Goal: Communication & Community: Answer question/provide support

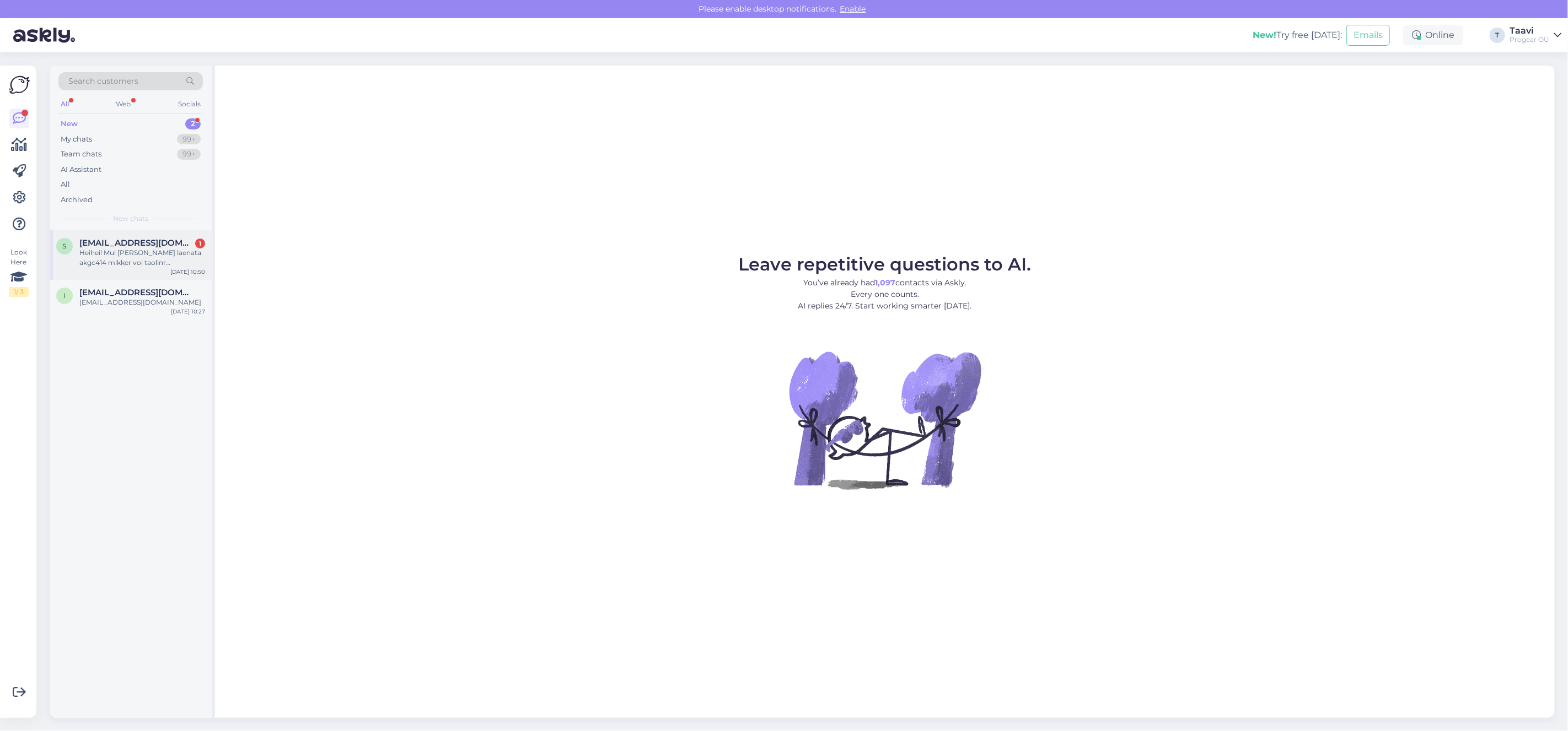
click at [171, 245] on span "[EMAIL_ADDRESS][DOMAIN_NAME]" at bounding box center [136, 243] width 115 height 10
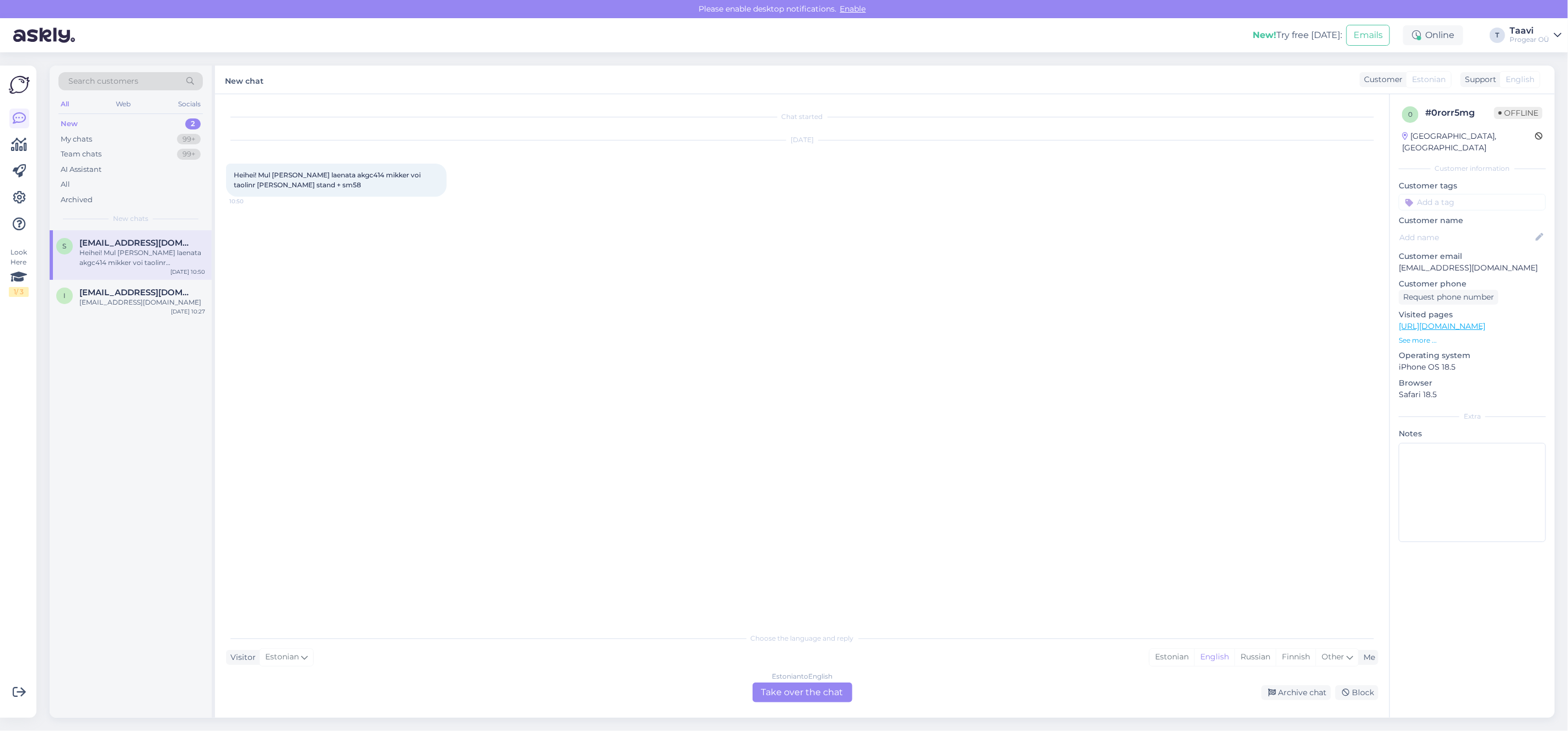
click at [804, 701] on div "Estonian to English Take over the chat" at bounding box center [802, 692] width 100 height 20
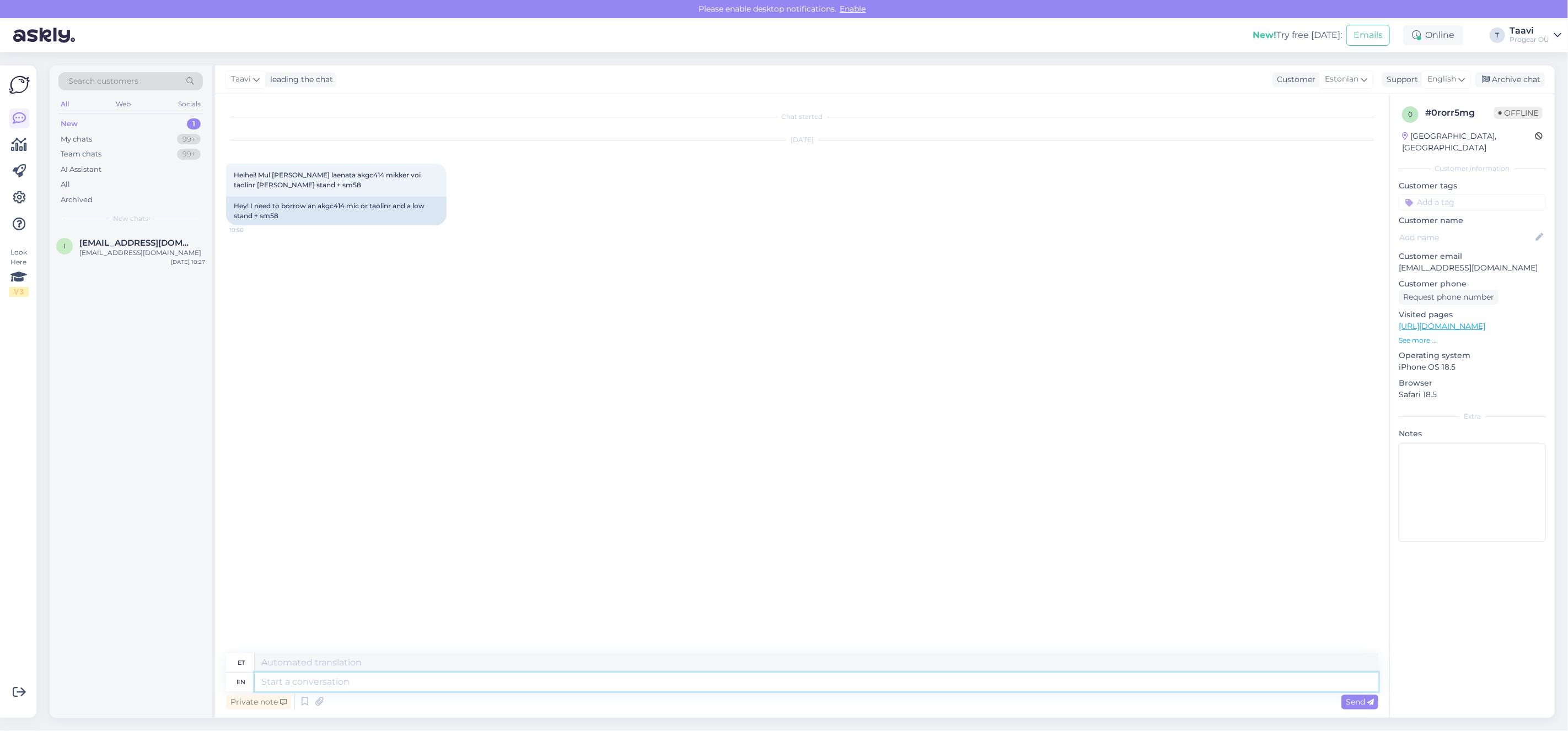
click at [309, 686] on textarea at bounding box center [816, 682] width 1124 height 19
type textarea "hei"
type textarea "tere"
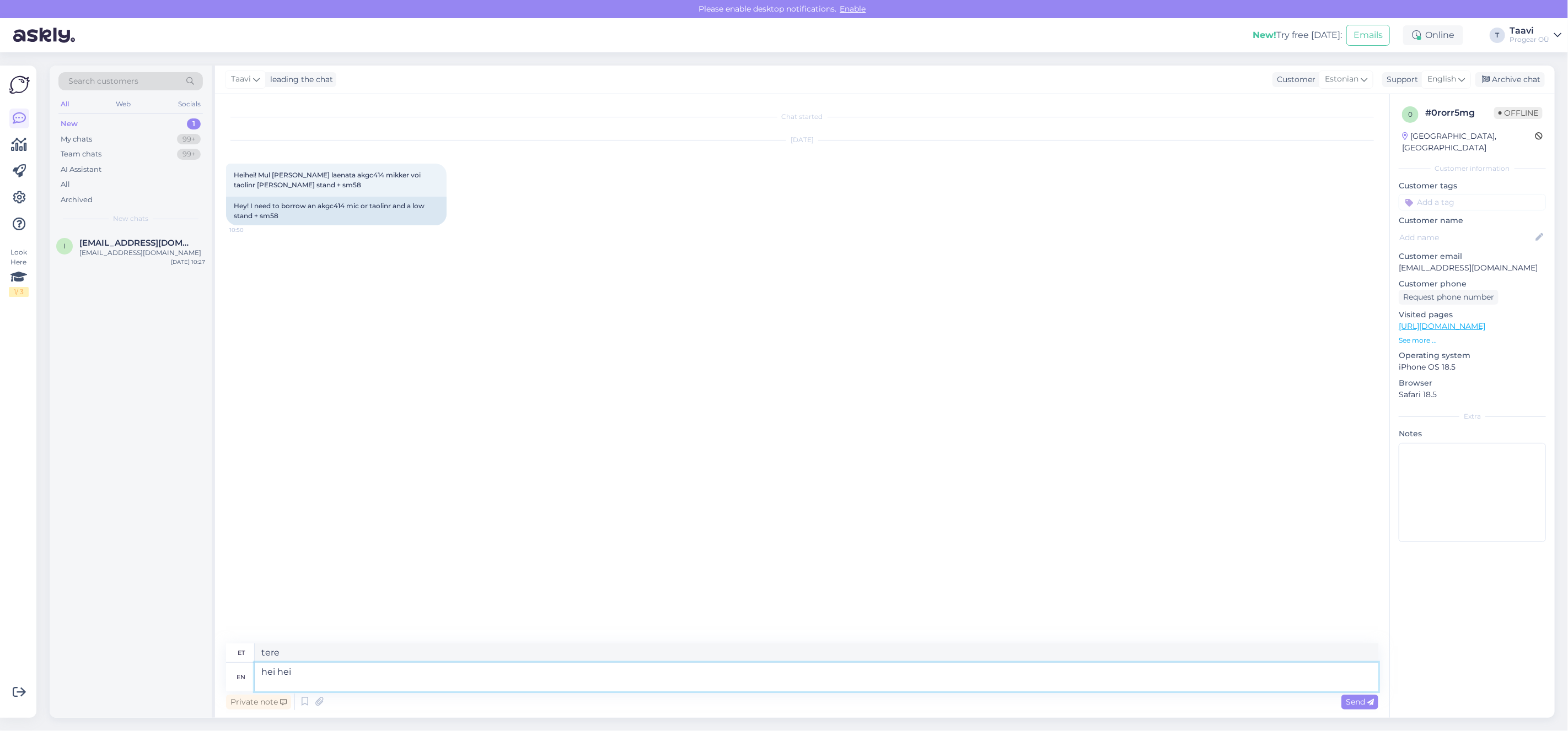
type textarea "hei hei"
type textarea "tere tere"
drag, startPoint x: 267, startPoint y: 661, endPoint x: 283, endPoint y: 672, distance: 19.4
click at [267, 661] on textarea "hei hei" at bounding box center [816, 672] width 1124 height 39
type textarea "Hei hei"
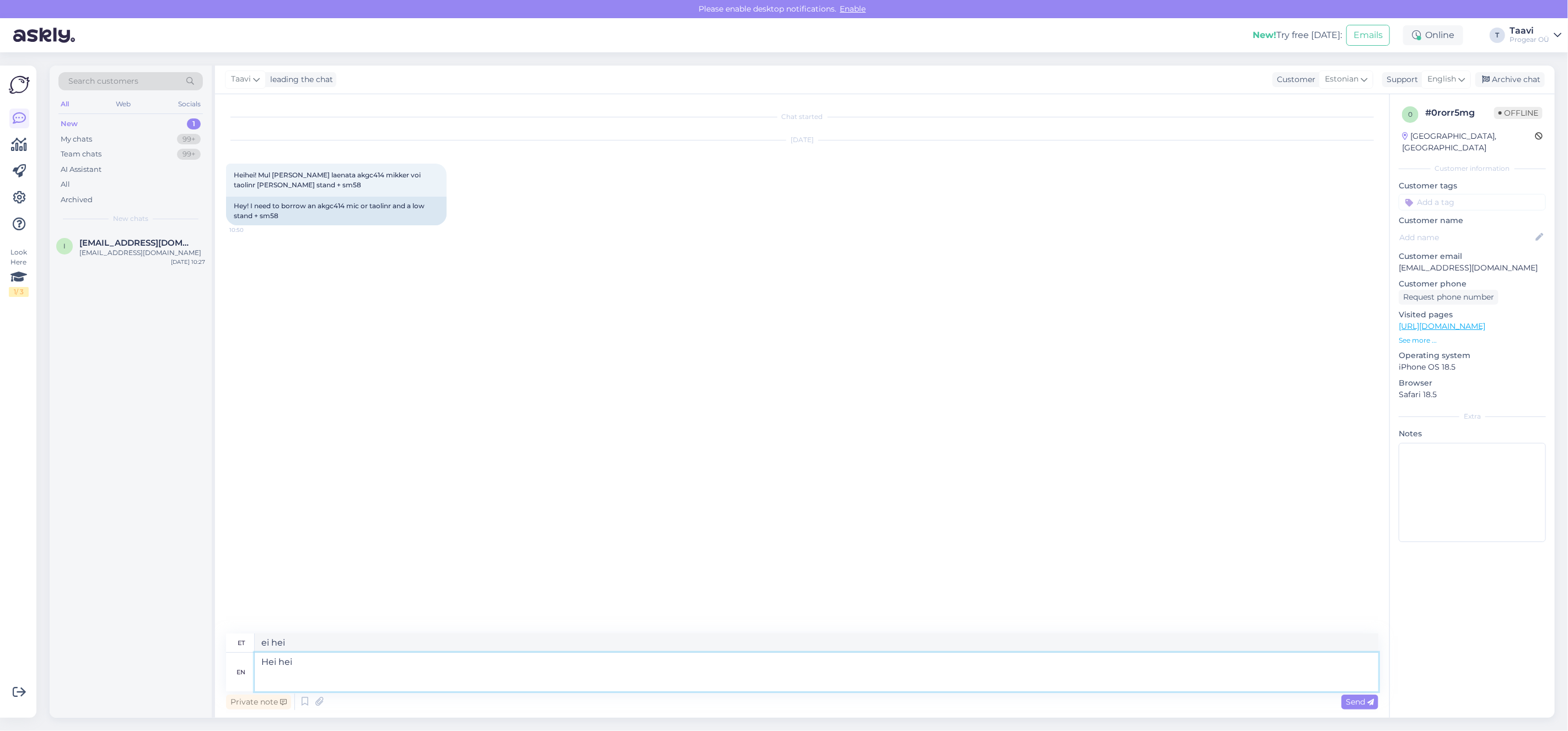
type textarea "Hei hei"
click at [320, 676] on textarea "Hei hei" at bounding box center [816, 672] width 1124 height 39
type textarea "Hei hei No"
type textarea "Tere hei Ei"
type textarea "Hei hei"
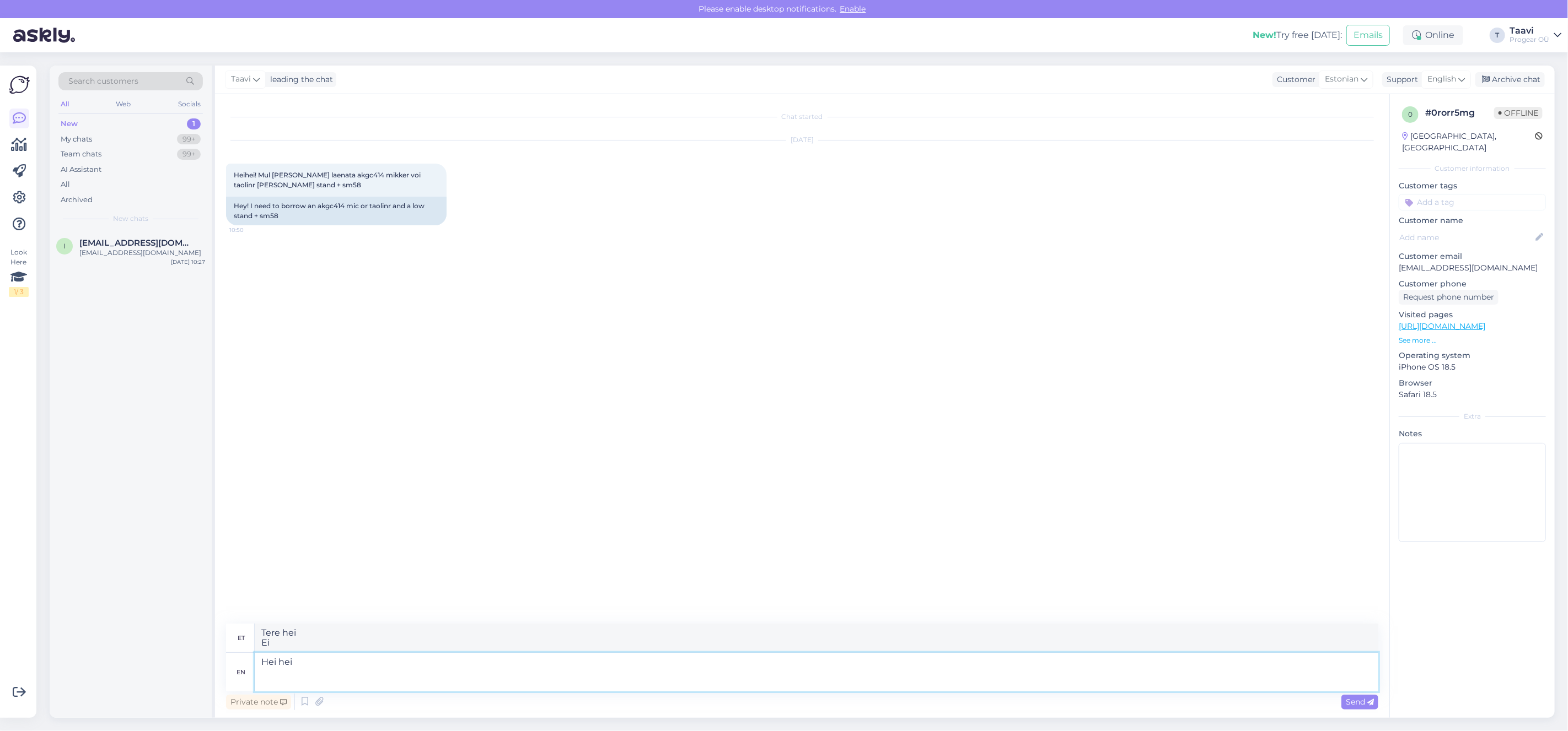
type textarea "Hei hei"
type textarea "Hei hei k"
type textarea "Hei hei ka"
type textarea "Hei hei Kahjuks me"
type textarea "Hei hei Kahjuks mind"
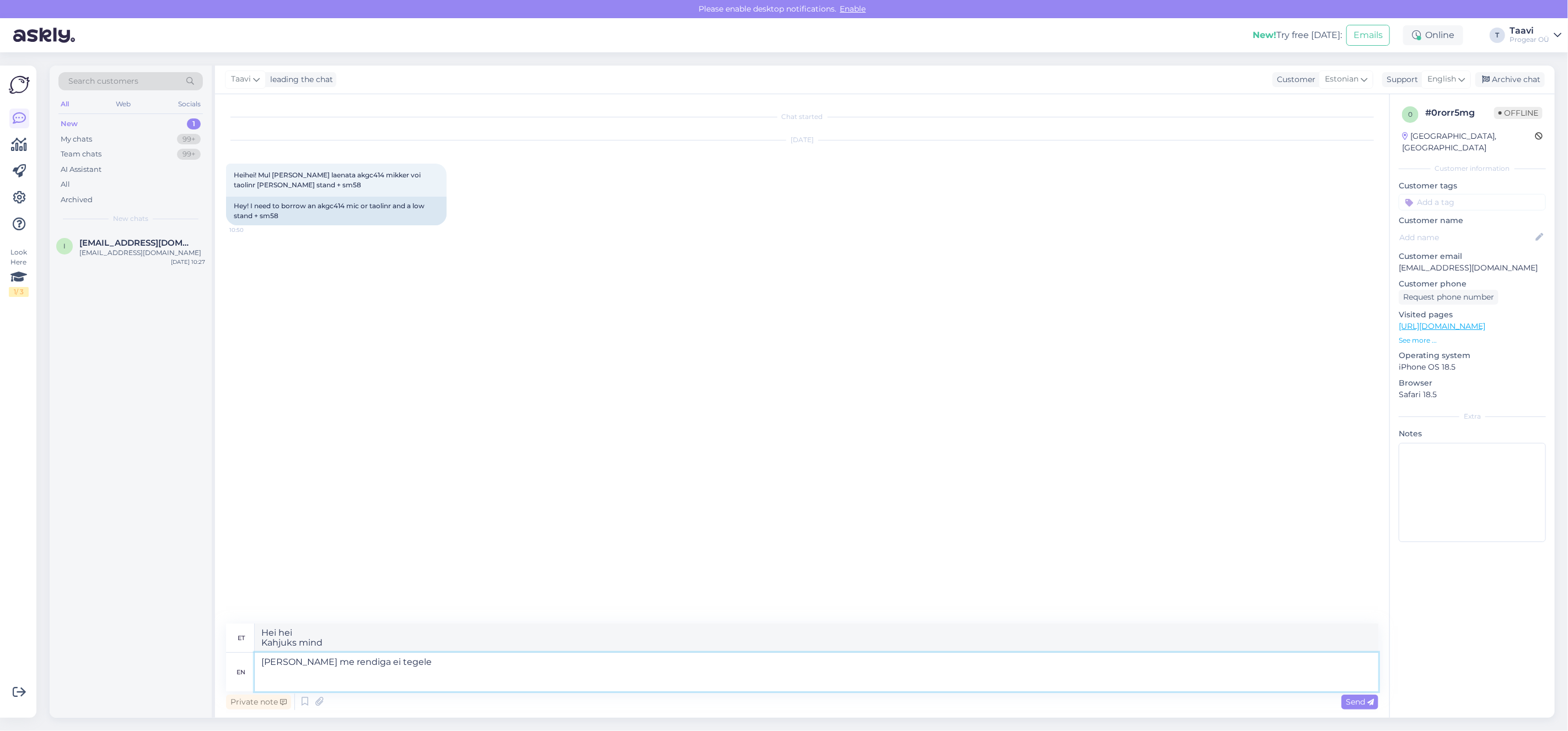
type textarea "[PERSON_NAME] me rendiga ei tegele"
type textarea "Hei hei kahjuks me rendiga ei tegele"
type textarea "Hei hei Kahjuks me rendiga ei tegele, proovige mõnest rentalist"
type textarea "Hei hei kindlasti me rendiga ei tegele, proovige mõnest rentalist"
type textarea "Hei hei Kahjuks me rendiga ei tegele, proovige mõnest rentalist,"
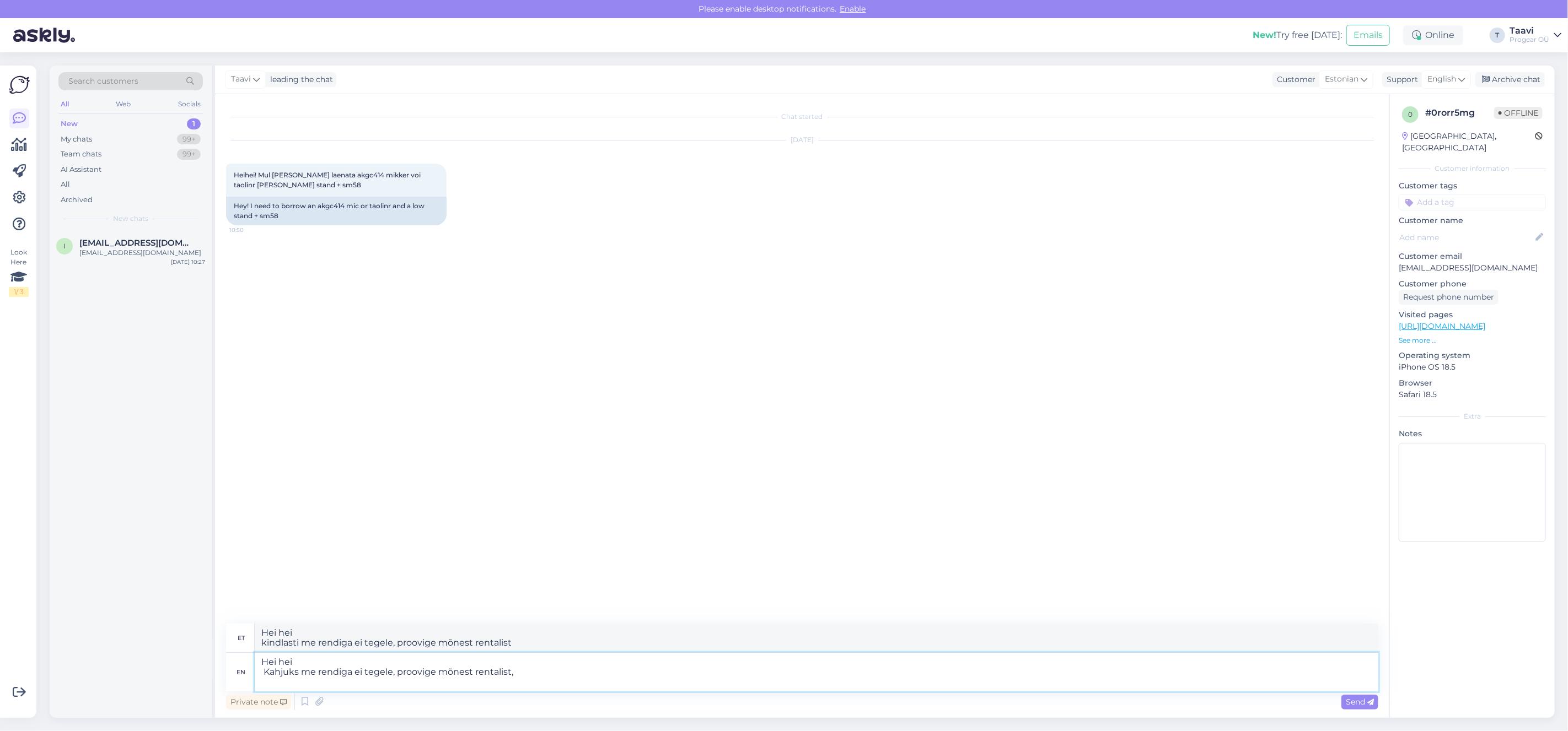
type textarea "Hei hei kindlasti me rendiga ei tegele, proovige mõnest rentalist,"
type textarea "Hei hei Kahjuks me rendiga ei tegele, proovige mõnest rentalist, rgb ,"
type textarea "Hei hei kindlasti me rendiga ei tegele, proovige mõnest rentalist, rgb ,"
type textarea "Hei hei Kahjuks me rendiga ei tegele, proovige mõnest rentalist, rgb , s"
type textarea "Hei hei kindlasti me rendiga ei tegele, proovige mõnest rentalist, rgb , s"
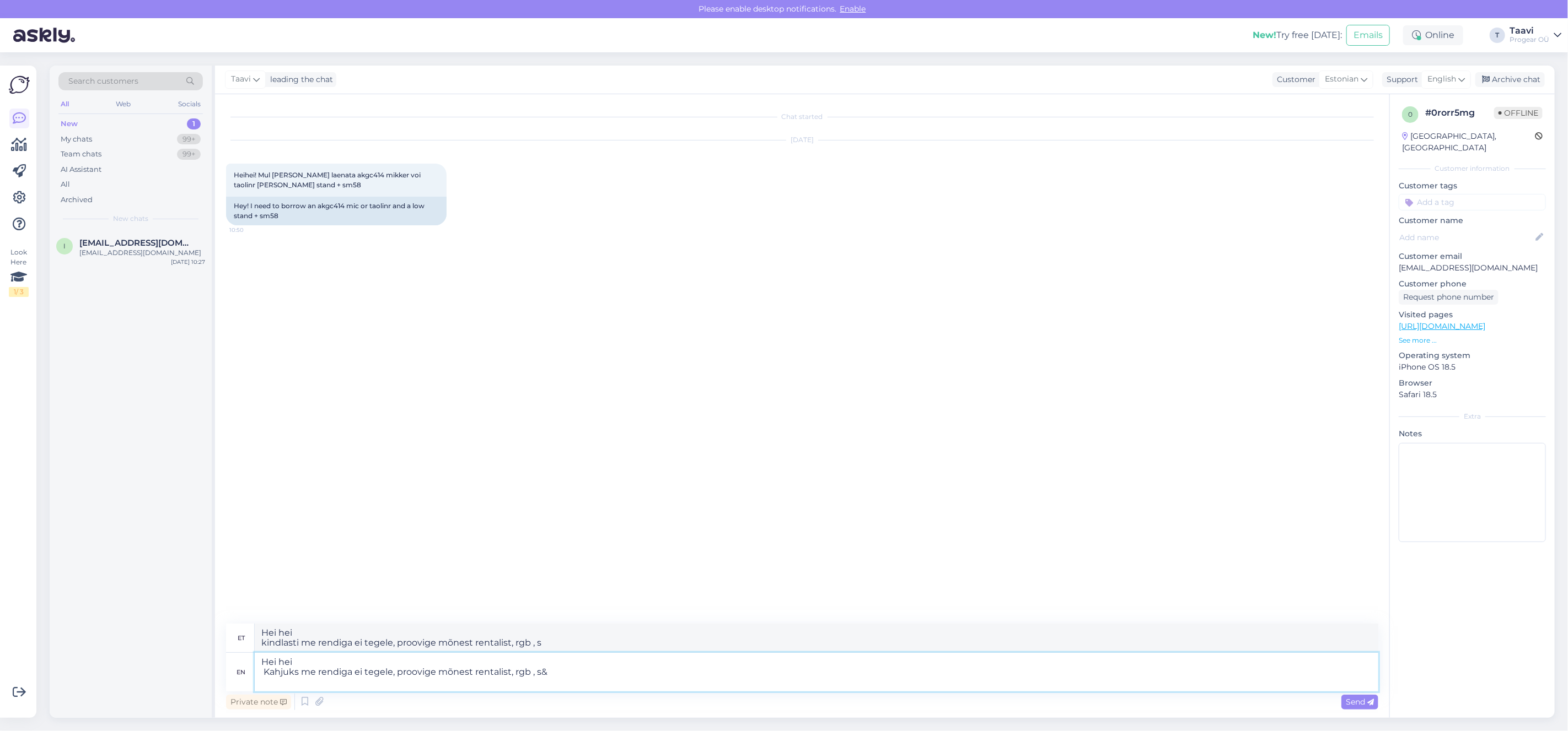
type textarea "Hei hei Kahjuks me rendiga ei tegele, proovige mõnest rentalist, rgb , s&"
type textarea "Hei hei kahjuks me rendiga ei tegele, proovige mõnest rentalist, rgb , s&"
type textarea "Hei hei Kahjuks me rendiga ei tegele, proovige mõnest rentalist, rgb , s&l co"
type textarea "Hei hei kahjuks me rendiga ei tegele, proovige mõnest rentalist, rgb , s&l"
type textarea "Hei hei Kahjuks me rendiga ei tegele, proovige mõnest rentalist, rgb , s&l cons…"
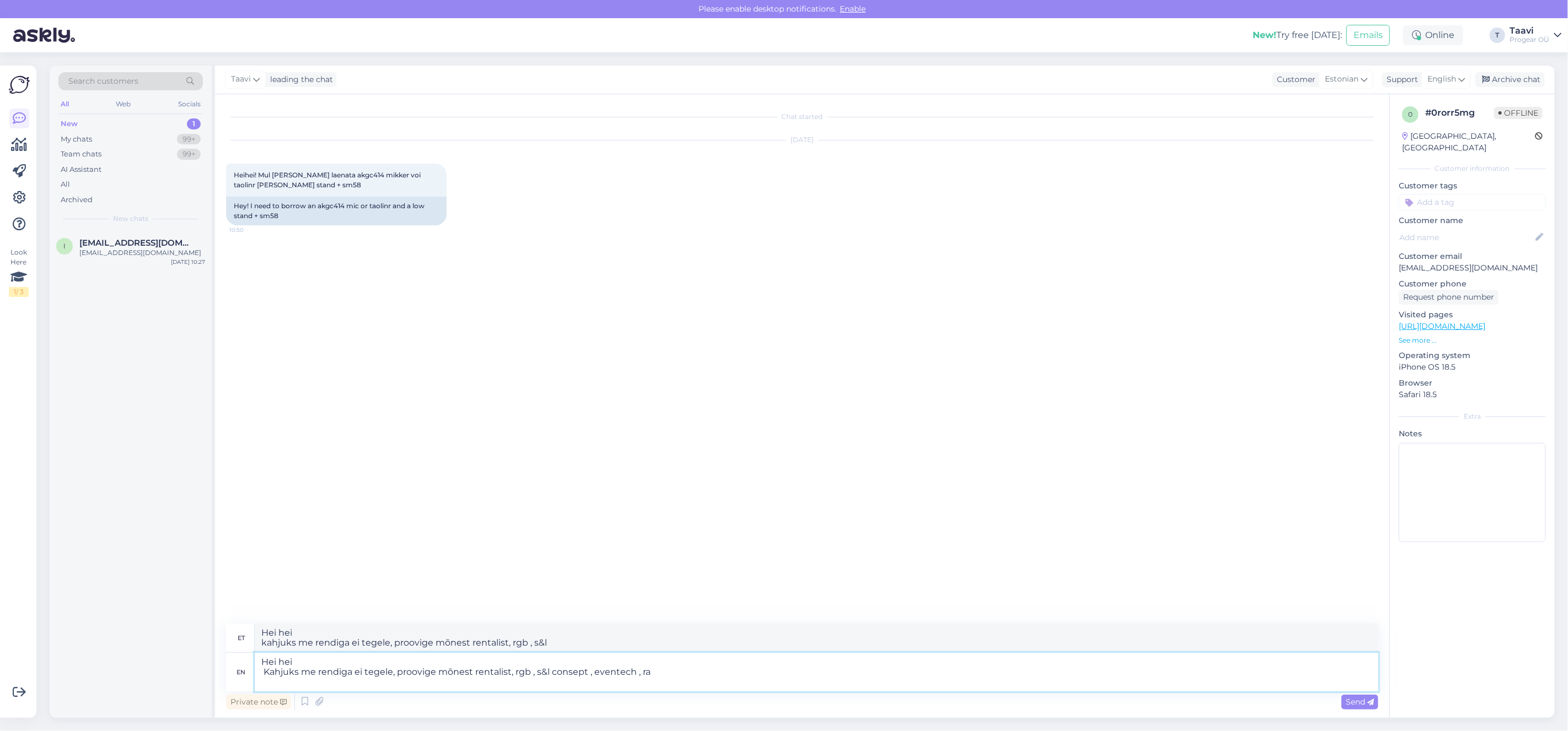
type textarea "Hei hei kindlasti me rendiga ei tegele, proovige mõnest rentalist, rgb , s&l co…"
type textarea "Hei hei Kahjuks me rendiga ei tegele, proovige mõnest rentalist, rgb , s&l cons…"
type textarea "Hei hei kindlasti me rendiga ei tegele, proovige mõnest rentalist, rgb , s&l co…"
type textarea "Hei hei Kahjuks me rendiga ei tegele, proovige mõnest rentalist, rgb , s&l cons…"
type textarea "Hei hei kindlasti me rendiga ei tegele, proovige mõnest rentalist, rgb , s&l co…"
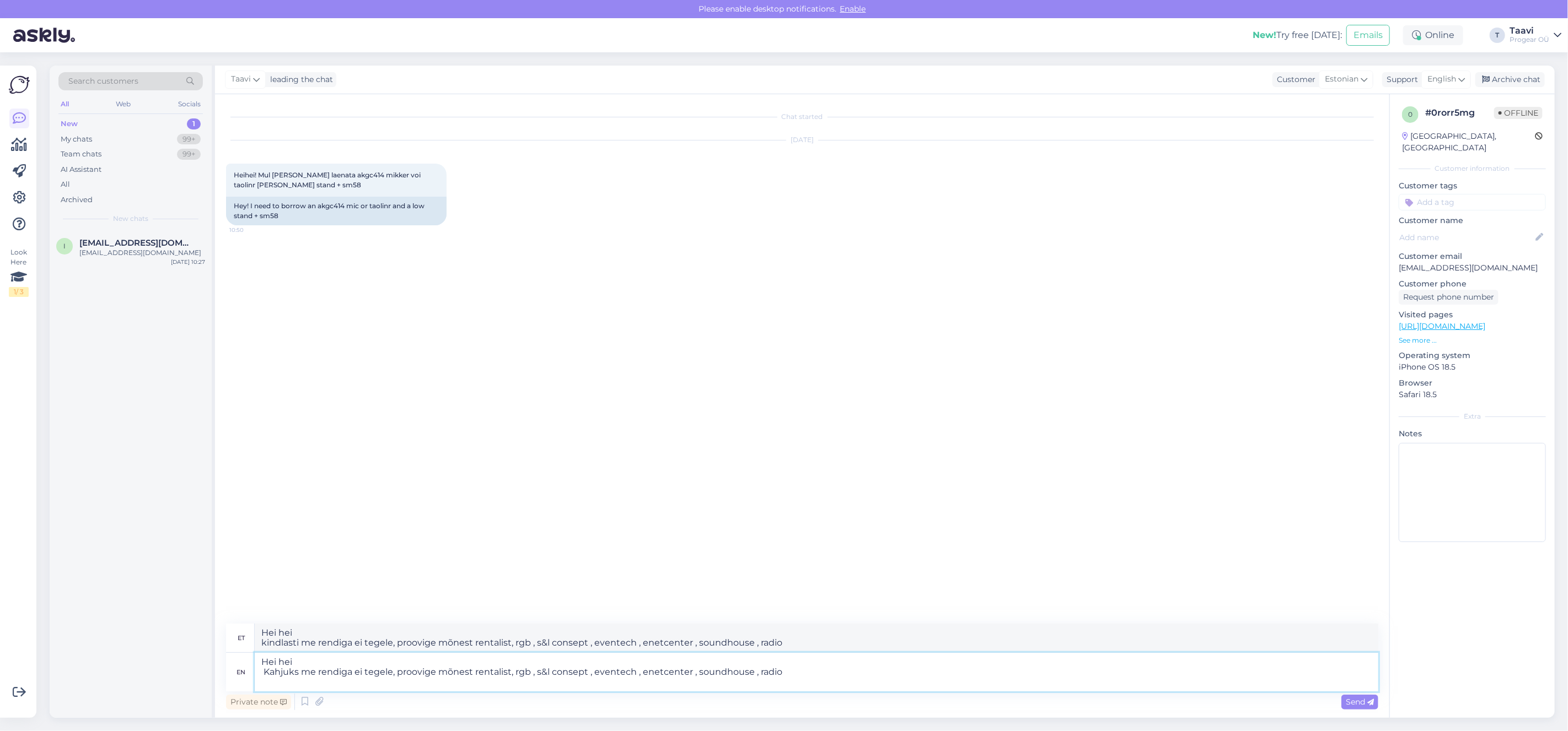
type textarea "Hei hei Kahjuks me rendiga ei tegele, proovige mõnest rentalist, rgb , s&l cons…"
type textarea "Hei hei kahjuks me rendiga ei tegele, proovige mõnest rentalist, rgb , s&l cons…"
type textarea "Hei hei Kahjuks me rendiga ei tegele, proovige mõnest rentalist, rgb , s&l cons…"
type textarea "Hei hei kahjuks me rendiga ei tegele, proovige mõnest rentalist, rgb , s&l cons…"
type textarea "Hei hei Kahjuks me rendiga ei tegele, proovige mõnest rentalist, rgb , s&l cons…"
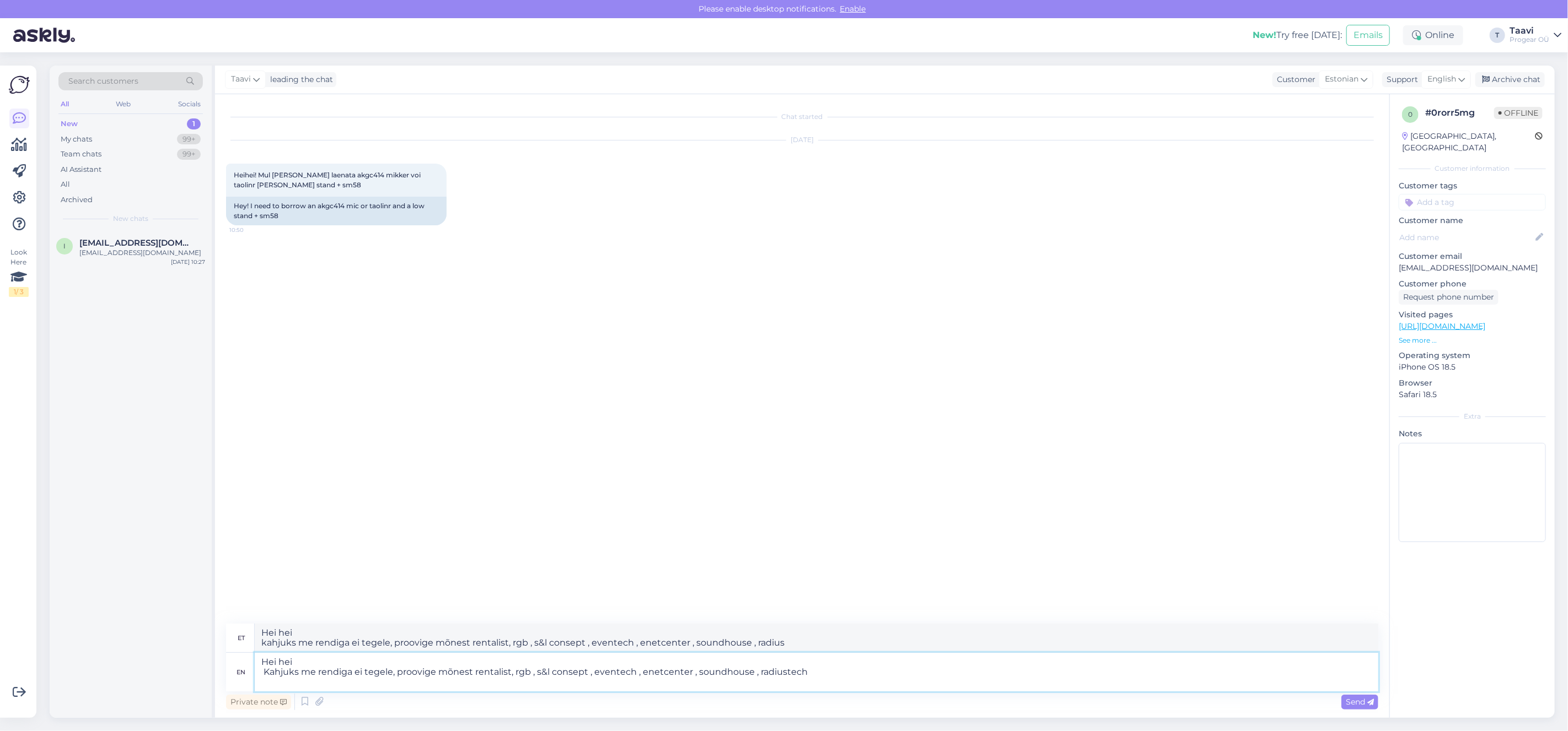
type textarea "Hei hei kindlasti me rendiga ei tegele, proovige mõnest rentalist, rgb , s&l co…"
type textarea "Hei hei Kahjuks me rendiga ei tegele, proovige mõnest rentalist, rgb , s&l cons…"
type textarea "Hei hei kindlasti me rendiga ei tegele, proovige mõnest rentalist, rgb , s&l co…"
